Goal: Register for event/course

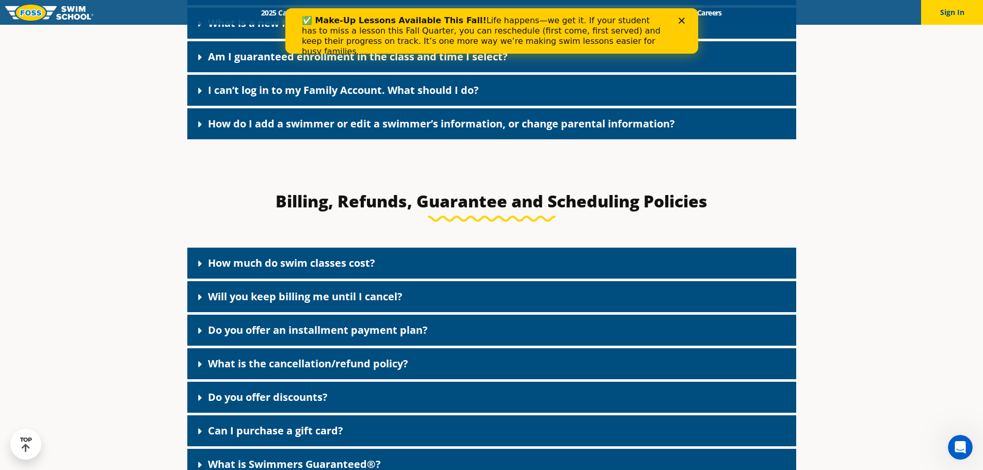
scroll to position [825, 0]
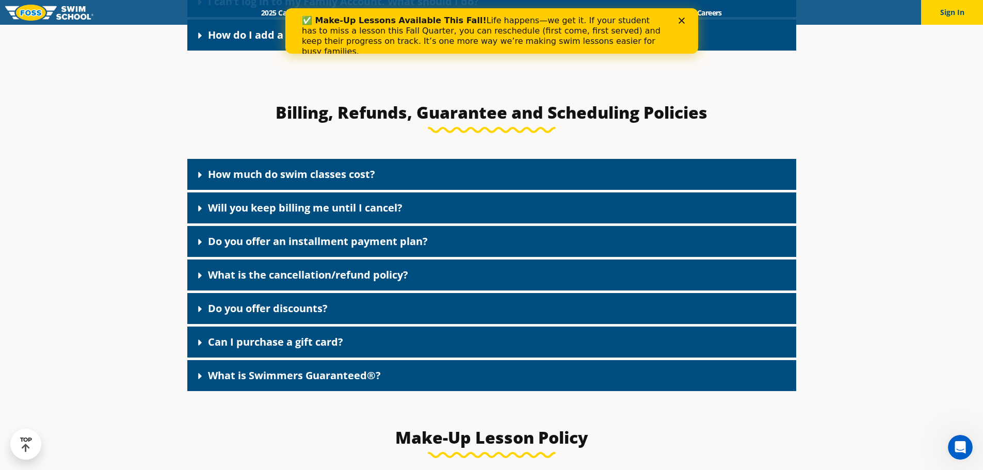
click at [248, 180] on link "How much do swim classes cost?" at bounding box center [291, 174] width 167 height 14
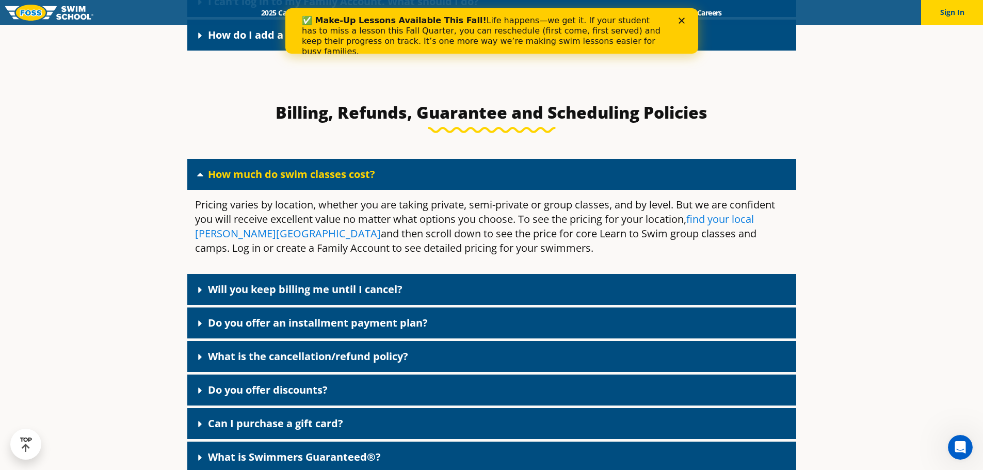
click at [238, 238] on link "find your local [PERSON_NAME][GEOGRAPHIC_DATA]" at bounding box center [474, 226] width 559 height 28
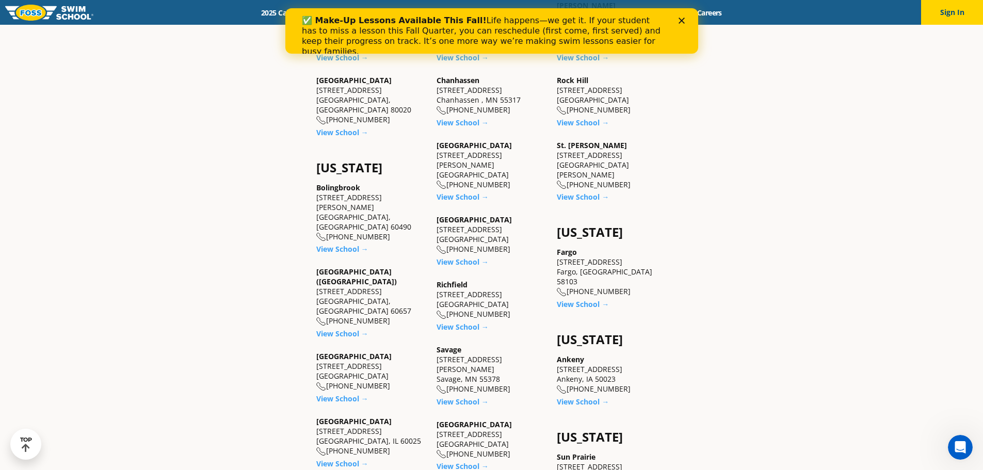
scroll to position [619, 0]
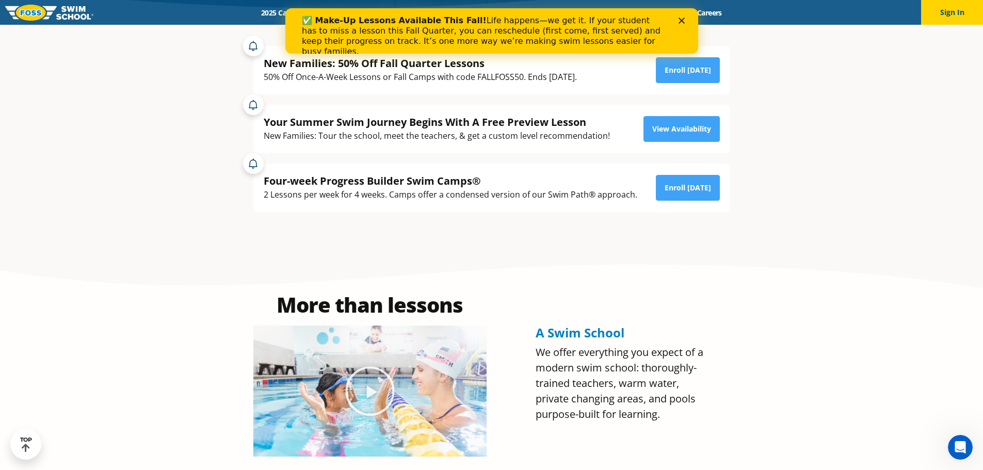
scroll to position [155, 0]
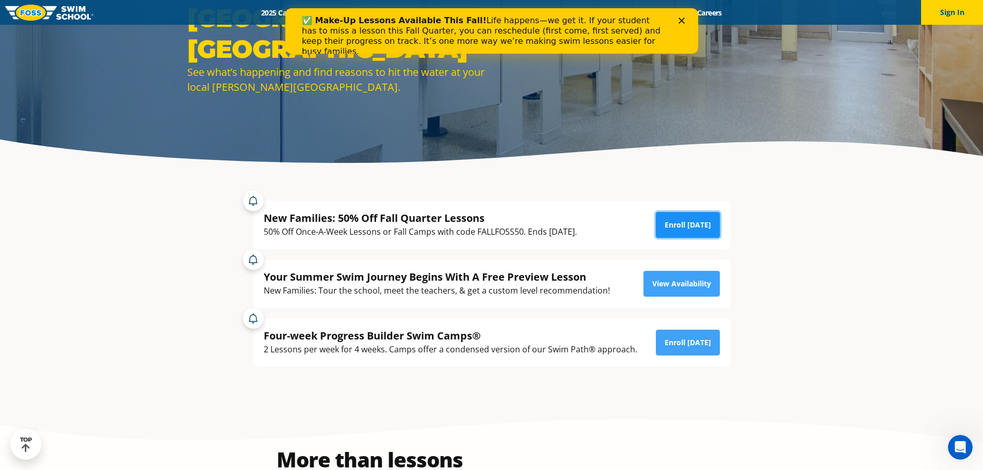
click at [676, 219] on link "Enroll Today" at bounding box center [688, 225] width 64 height 26
